Goal: Task Accomplishment & Management: Use online tool/utility

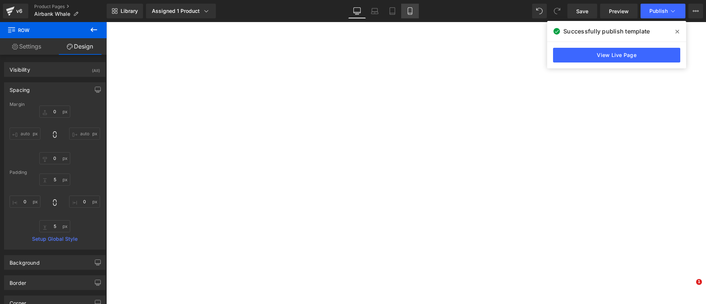
click at [414, 12] on link "Mobile" at bounding box center [410, 11] width 18 height 15
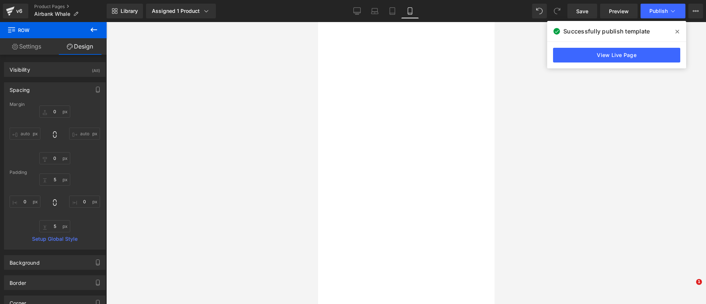
type input "0"
type input "5"
type input "0"
type input "5"
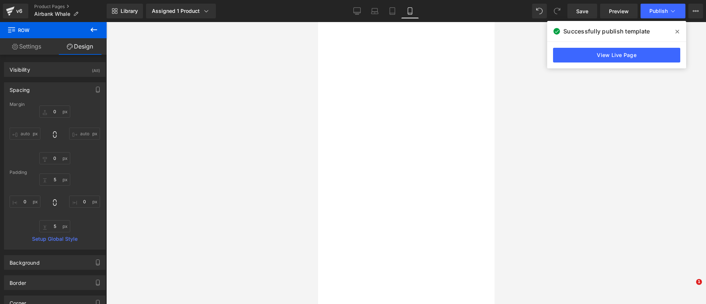
type input "0"
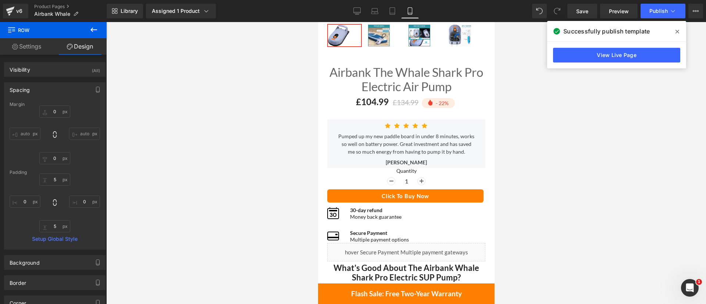
scroll to position [220, 0]
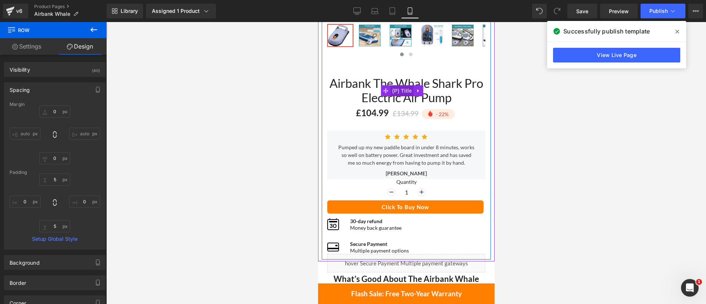
click at [402, 85] on span "(P) Title" at bounding box center [402, 90] width 24 height 11
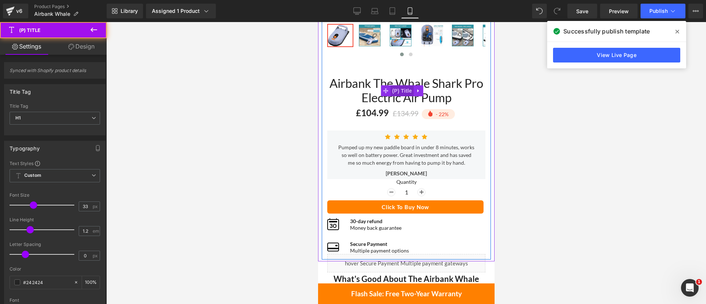
click at [399, 85] on span "(P) Title" at bounding box center [402, 90] width 24 height 11
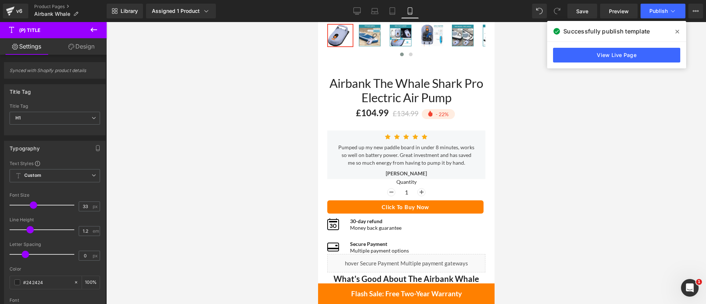
click at [86, 46] on link "Design" at bounding box center [81, 46] width 53 height 17
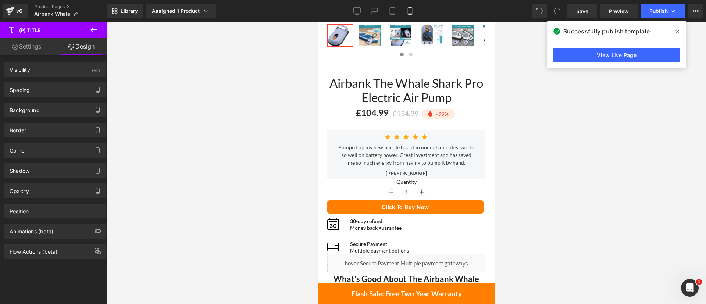
click at [30, 44] on link "Settings" at bounding box center [26, 46] width 53 height 17
type input "100"
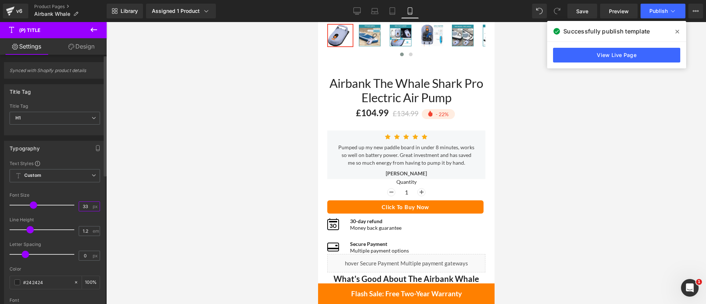
click at [80, 204] on input "33" at bounding box center [85, 206] width 13 height 9
type input "22"
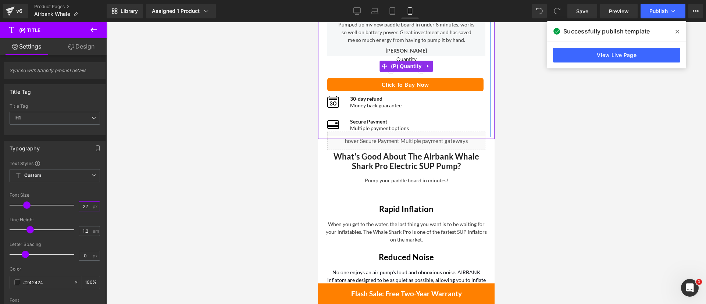
scroll to position [334, 0]
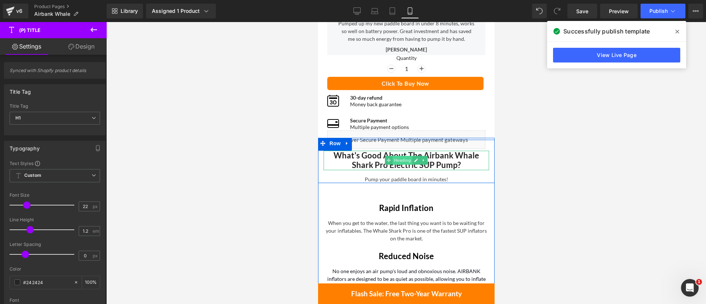
click at [402, 159] on span "Heading" at bounding box center [402, 160] width 20 height 9
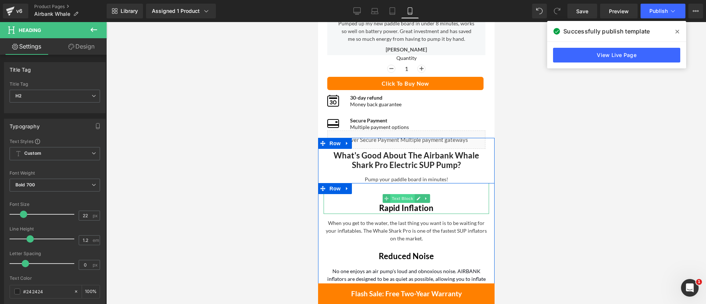
click at [400, 194] on span "Text Block" at bounding box center [402, 198] width 24 height 9
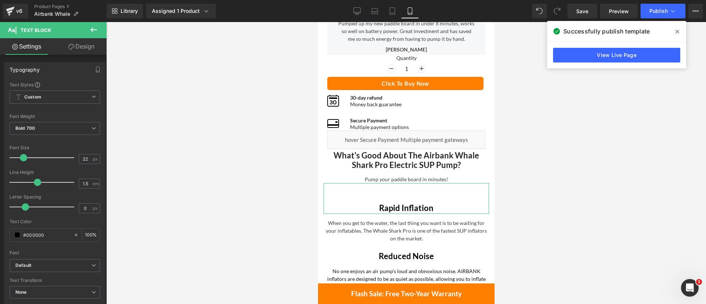
click at [80, 38] on link "Design" at bounding box center [81, 46] width 53 height 17
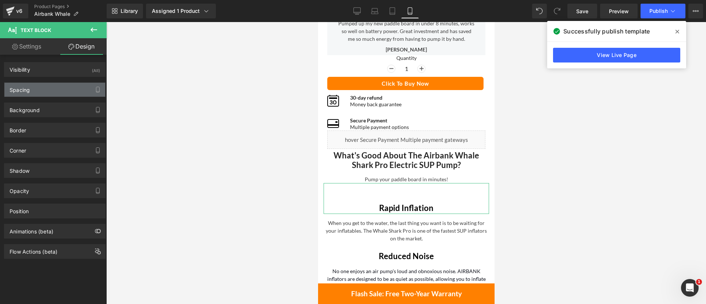
click at [48, 83] on div "Spacing" at bounding box center [54, 90] width 101 height 14
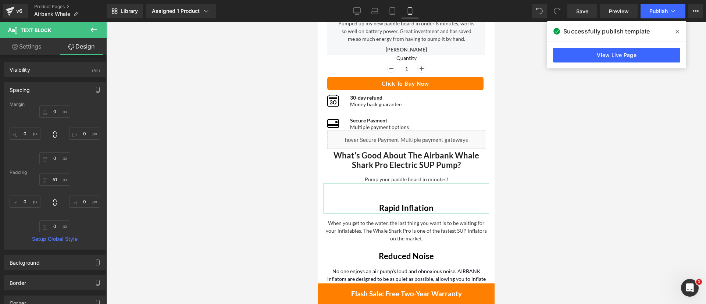
type input "0"
type input "51"
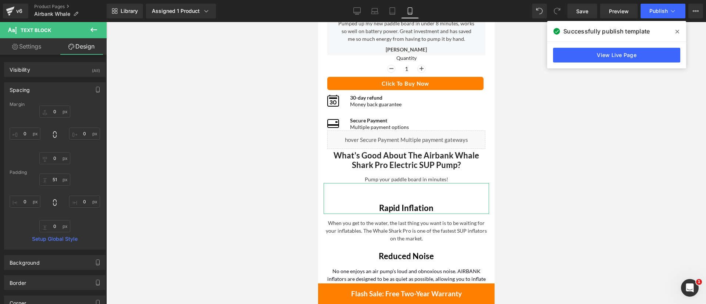
type input "0"
click at [55, 178] on input "51" at bounding box center [54, 179] width 31 height 12
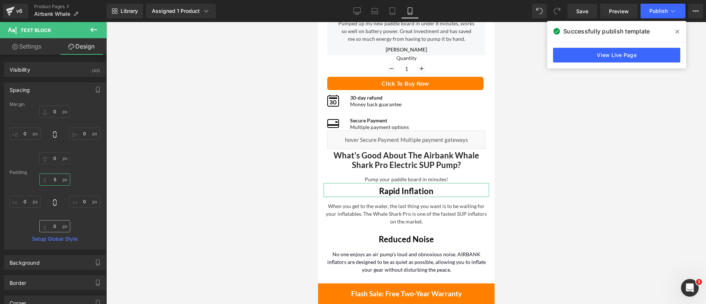
type input "5"
click at [53, 225] on input "0" at bounding box center [54, 226] width 31 height 12
type input "5"
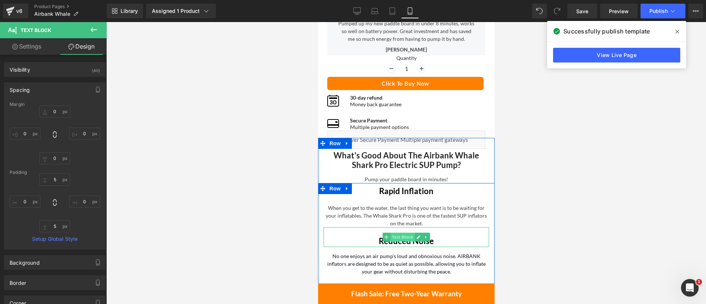
click at [400, 235] on span "Text Block" at bounding box center [402, 237] width 24 height 9
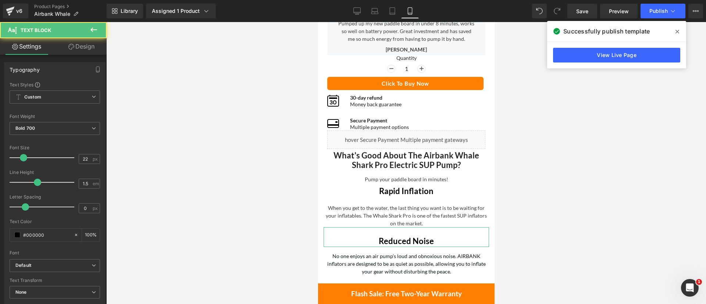
click at [86, 54] on link "Design" at bounding box center [81, 46] width 53 height 17
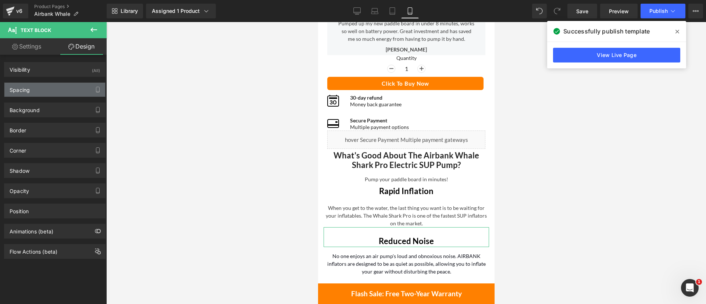
click at [25, 89] on div "Spacing" at bounding box center [20, 88] width 20 height 10
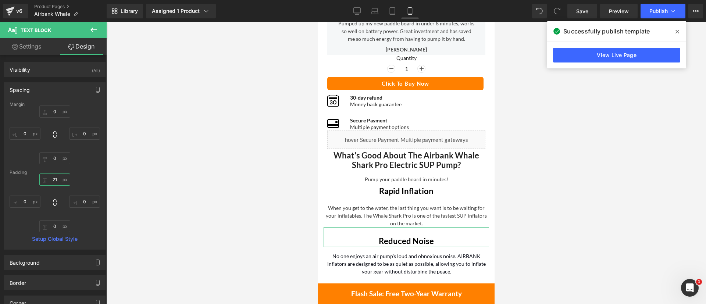
click at [53, 178] on input "21" at bounding box center [54, 179] width 31 height 12
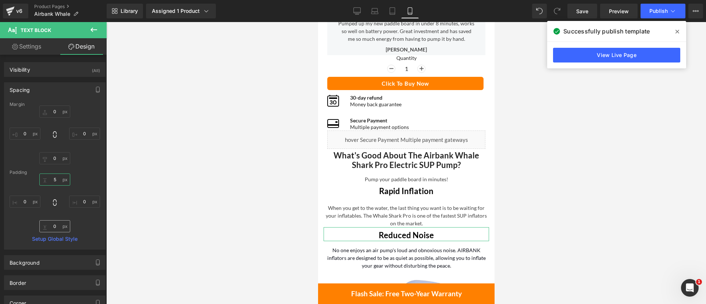
type input "5"
click at [52, 228] on input "0" at bounding box center [54, 226] width 31 height 12
type input "5"
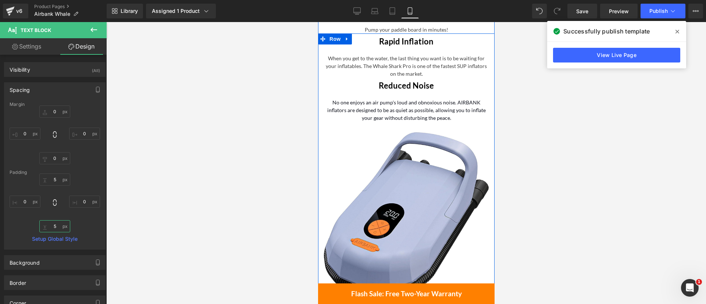
scroll to position [762, 0]
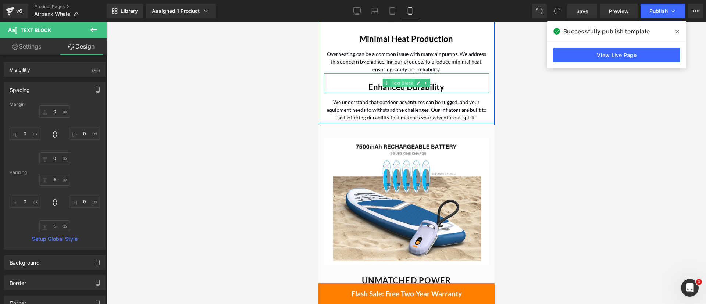
click at [396, 83] on span "Text Block" at bounding box center [402, 83] width 24 height 9
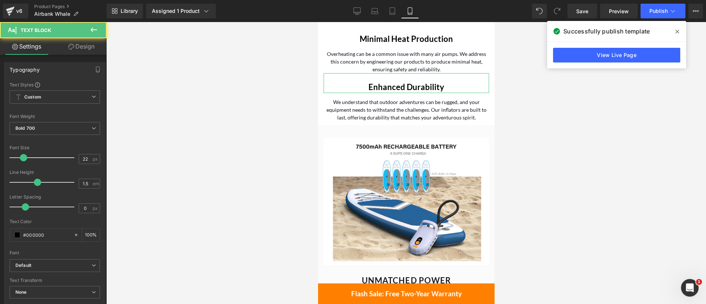
click at [71, 44] on icon at bounding box center [71, 47] width 6 height 6
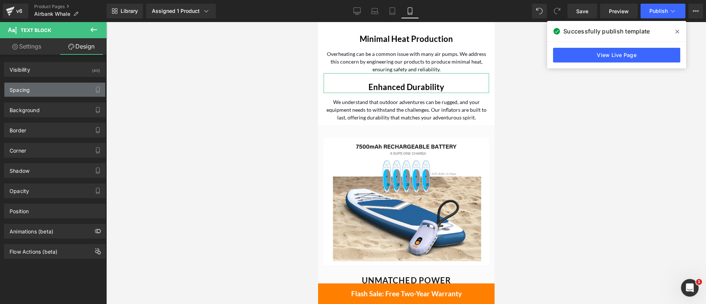
click at [20, 92] on div "Spacing" at bounding box center [20, 88] width 20 height 10
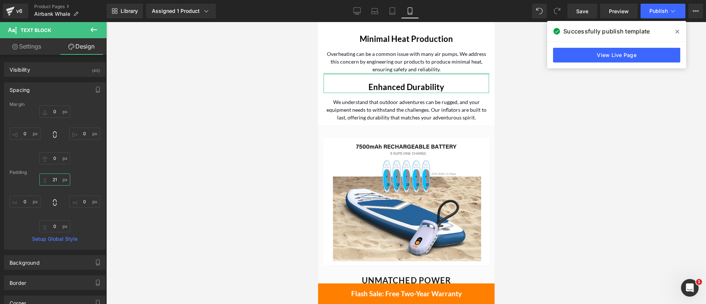
click at [58, 178] on input "21" at bounding box center [54, 179] width 31 height 12
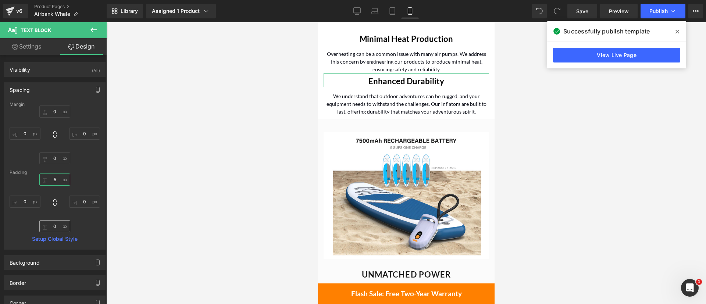
type input "5"
click at [53, 228] on input "0" at bounding box center [54, 226] width 31 height 12
type input "5"
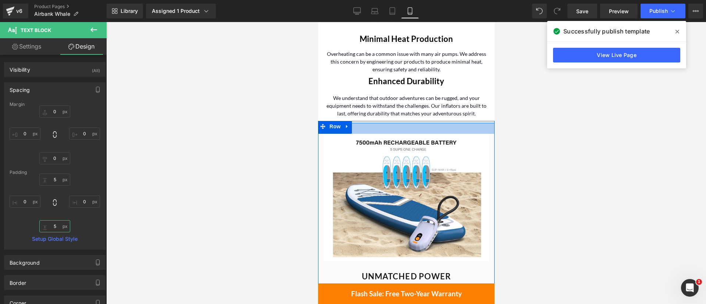
scroll to position [724, 0]
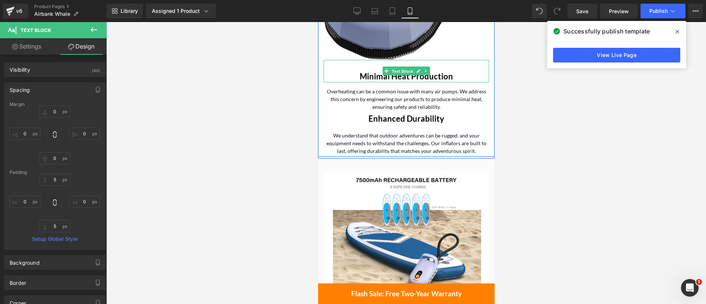
click at [396, 74] on span "Text Block" at bounding box center [402, 71] width 24 height 9
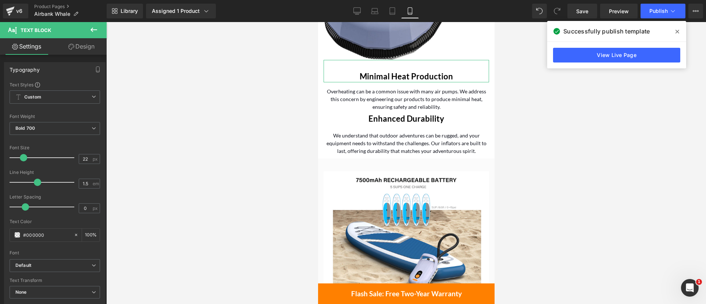
click at [83, 46] on link "Design" at bounding box center [81, 46] width 53 height 17
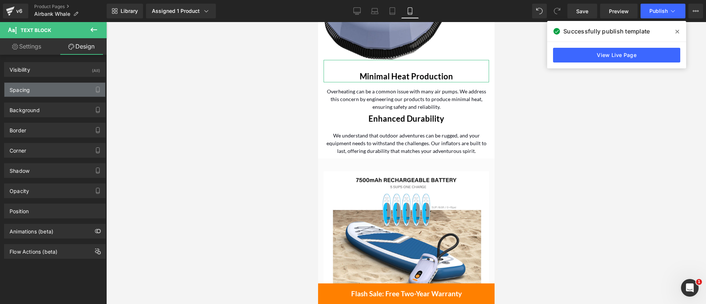
click at [68, 90] on div "Spacing" at bounding box center [54, 90] width 101 height 14
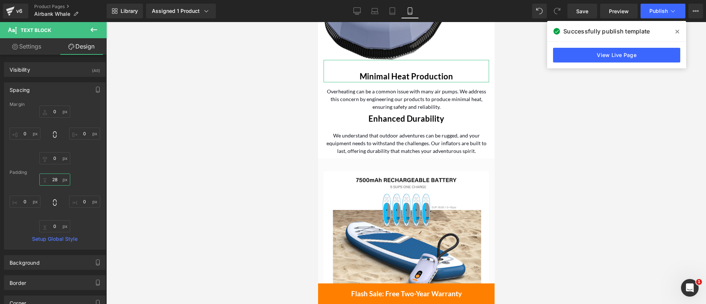
click at [54, 178] on input "28" at bounding box center [54, 179] width 31 height 12
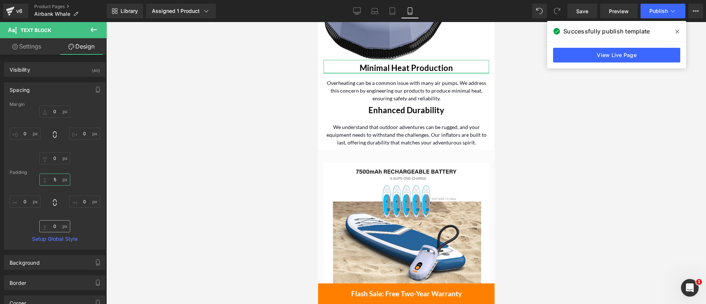
type input "5"
click at [54, 230] on input "0" at bounding box center [54, 226] width 31 height 12
type input "5"
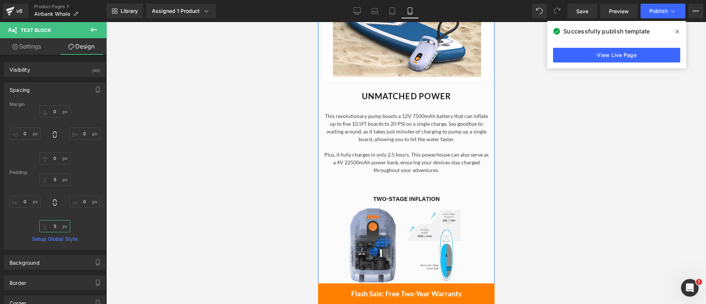
scroll to position [934, 0]
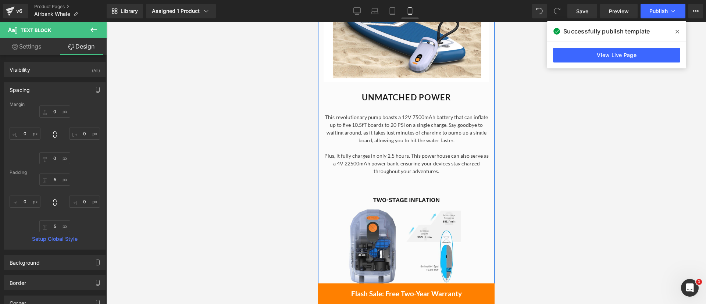
click at [394, 95] on div "UNMATCHED POWER Heading" at bounding box center [405, 97] width 165 height 11
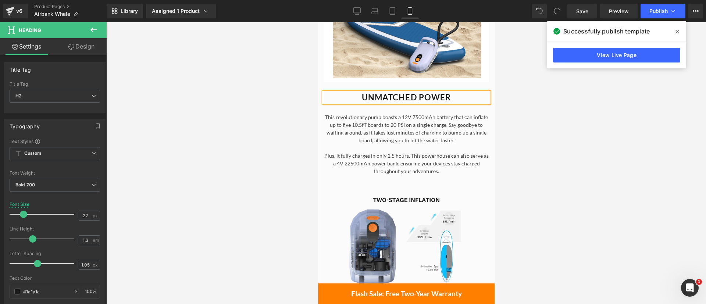
click at [94, 42] on link "Design" at bounding box center [81, 46] width 53 height 17
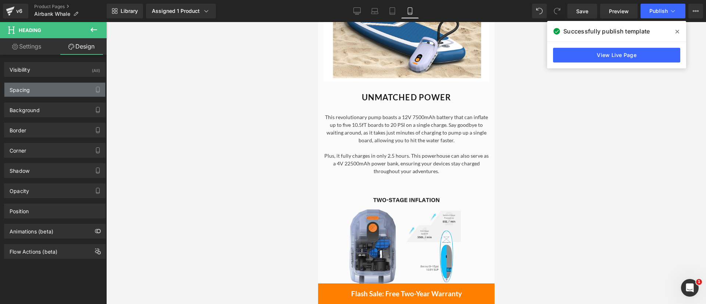
click at [30, 90] on div "Spacing" at bounding box center [20, 88] width 20 height 10
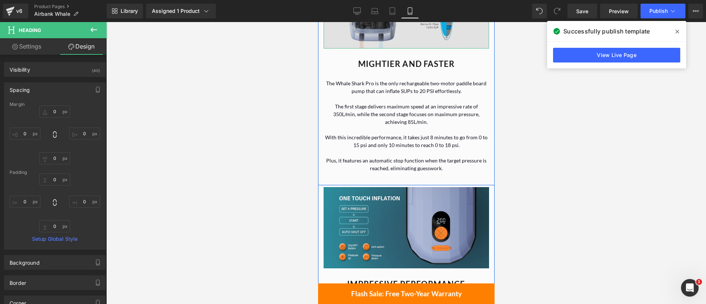
scroll to position [1199, 0]
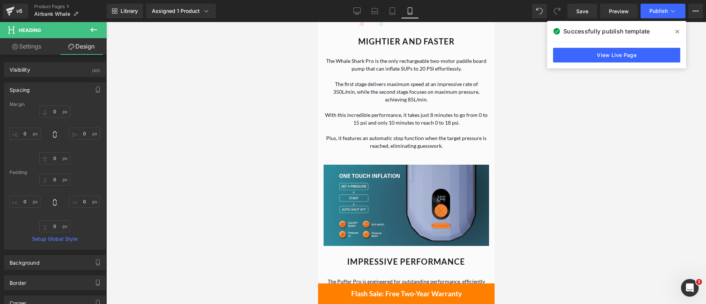
click at [575, 19] on div "Library Assigned 1 Product Product Preview Airbank The Whale Shark Pro Electric…" at bounding box center [406, 11] width 599 height 22
click at [582, 14] on span "Save" at bounding box center [582, 11] width 12 height 8
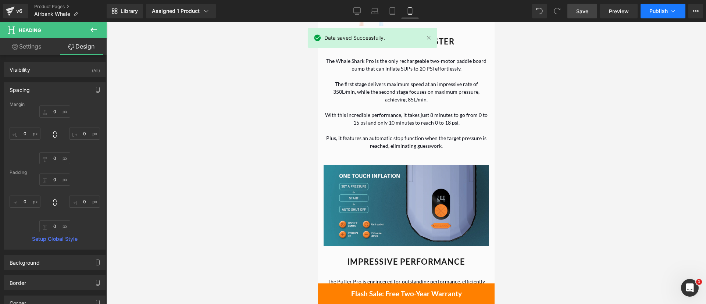
click at [665, 8] on span "Publish" at bounding box center [658, 11] width 18 height 6
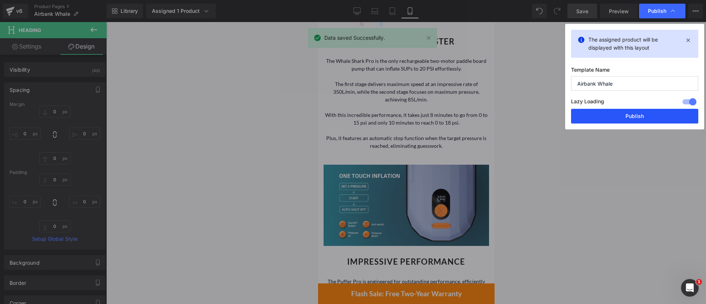
click at [643, 114] on button "Publish" at bounding box center [634, 116] width 127 height 15
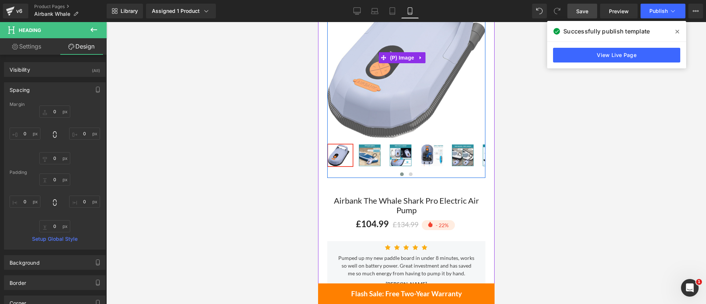
scroll to position [103, 0]
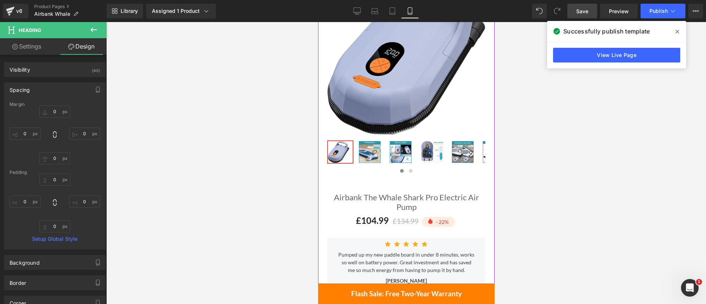
click at [399, 195] on div "Airbank The Whale Shark Pro Electric Air Pump (P) Title" at bounding box center [406, 203] width 158 height 21
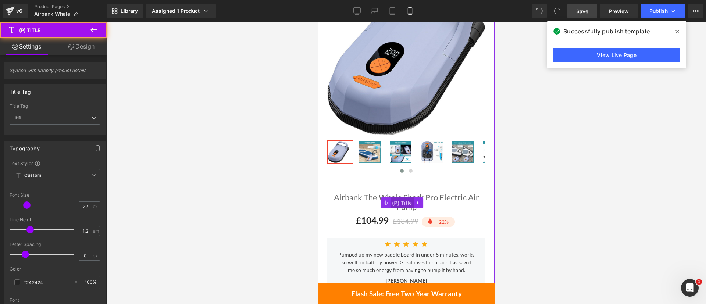
click at [400, 197] on span "(P) Title" at bounding box center [402, 202] width 24 height 11
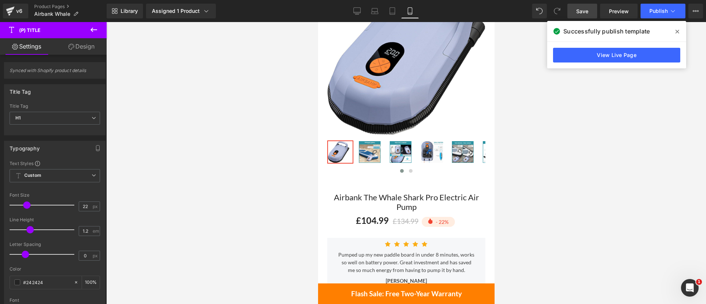
click at [85, 42] on link "Design" at bounding box center [81, 46] width 53 height 17
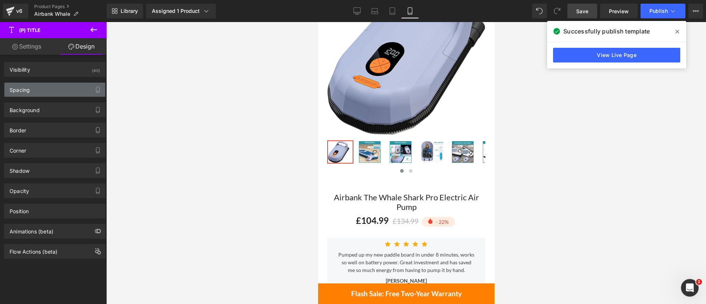
click at [37, 93] on div "Spacing" at bounding box center [54, 90] width 101 height 14
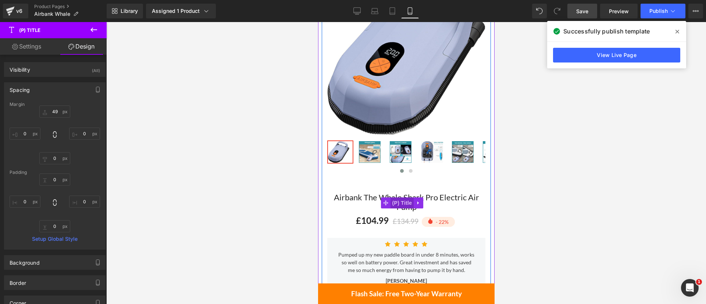
click at [407, 197] on span "(P) Title" at bounding box center [402, 202] width 24 height 11
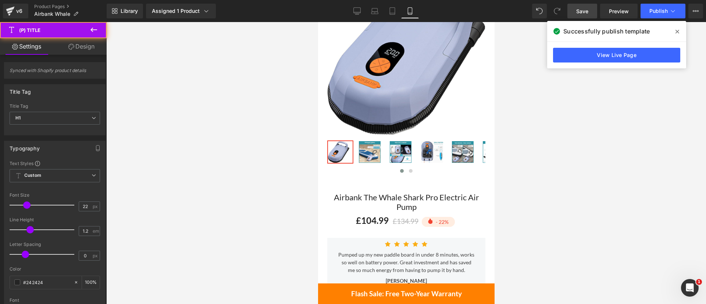
click at [79, 47] on link "Design" at bounding box center [81, 46] width 53 height 17
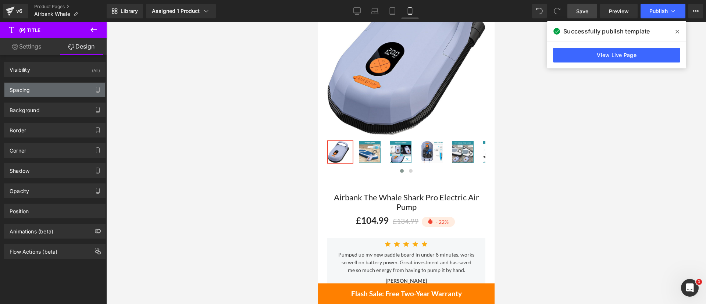
click at [25, 89] on div "Spacing" at bounding box center [20, 88] width 20 height 10
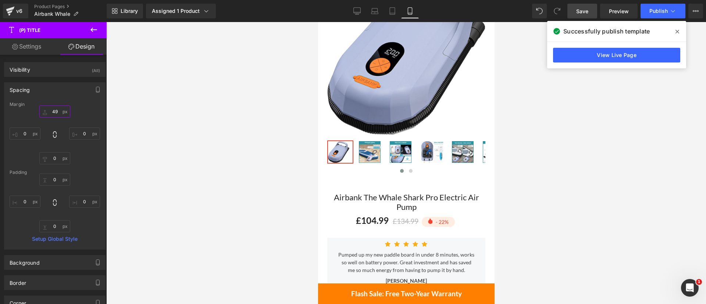
click at [56, 112] on input "49" at bounding box center [54, 111] width 31 height 12
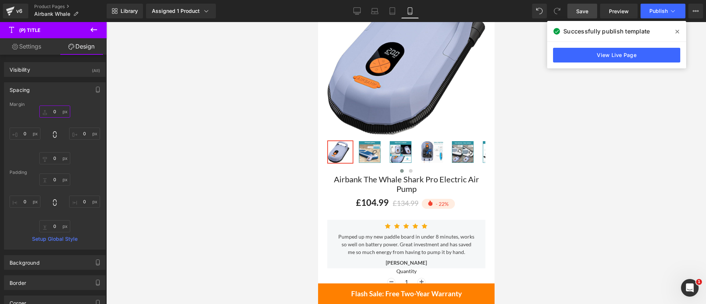
click at [56, 112] on input "0" at bounding box center [54, 111] width 31 height 12
type input "5"
click at [585, 11] on span "Save" at bounding box center [582, 11] width 12 height 8
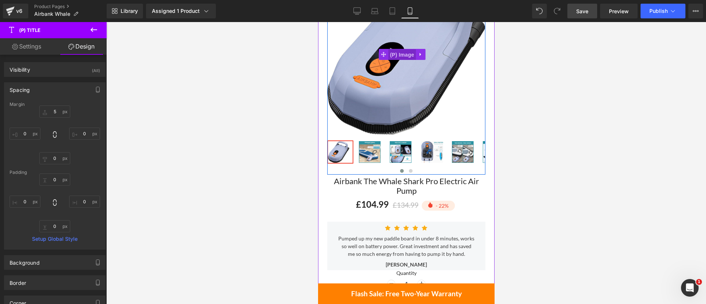
click at [402, 49] on span "(P) Image" at bounding box center [402, 54] width 28 height 11
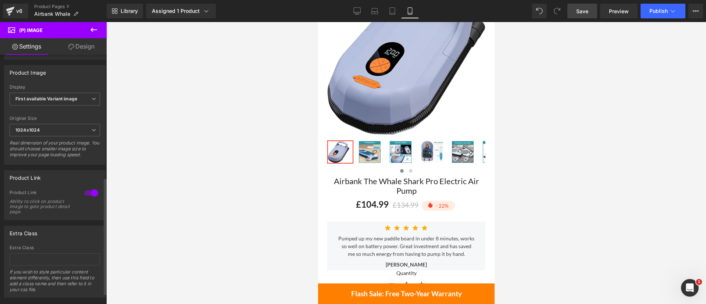
scroll to position [259, 0]
click at [589, 10] on link "Save" at bounding box center [582, 11] width 30 height 15
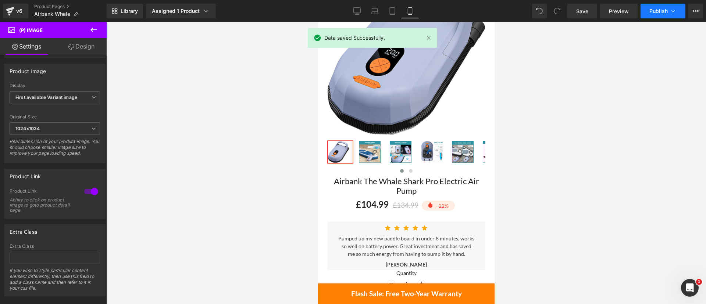
click at [649, 7] on button "Publish" at bounding box center [662, 11] width 45 height 15
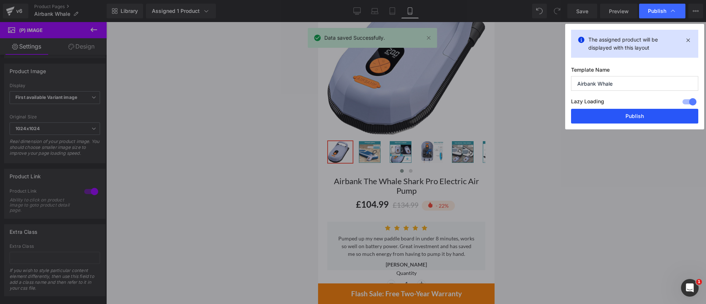
click at [648, 112] on button "Publish" at bounding box center [634, 116] width 127 height 15
